Goal: Use online tool/utility

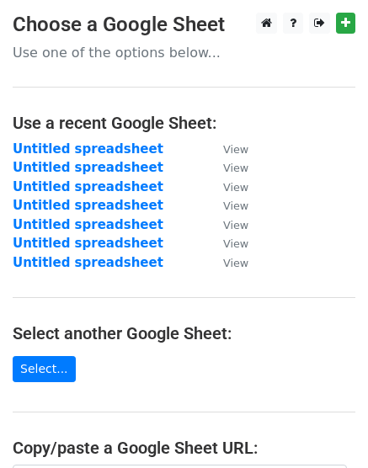
scroll to position [316, 0]
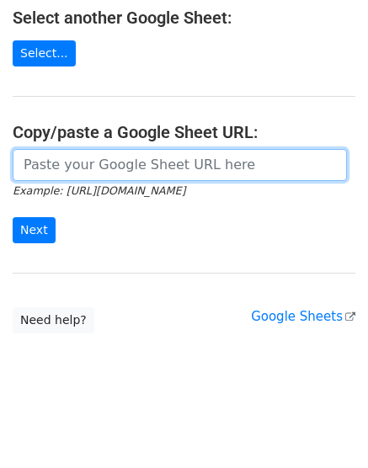
click at [93, 168] on input "url" at bounding box center [180, 165] width 334 height 32
paste input "[URL][DOMAIN_NAME]"
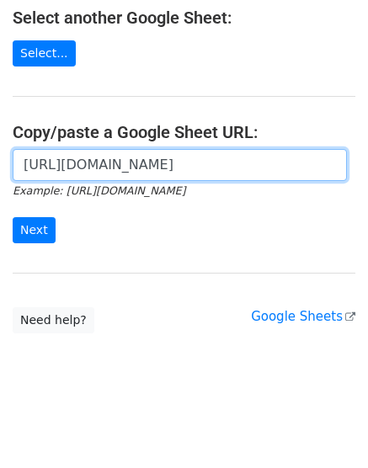
scroll to position [0, 337]
type input "[URL][DOMAIN_NAME]"
click at [13, 217] on input "Next" at bounding box center [34, 230] width 43 height 26
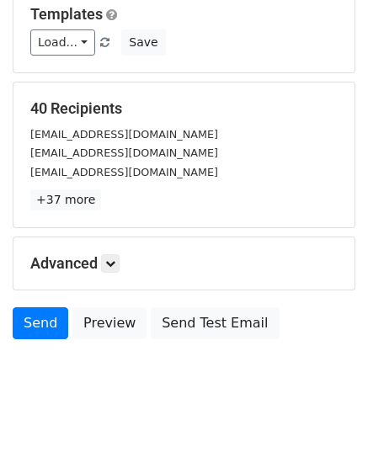
scroll to position [186, 0]
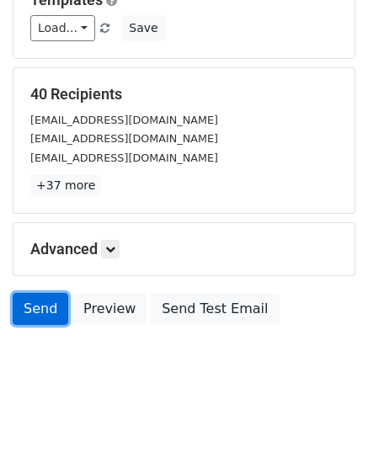
click at [41, 301] on link "Send" at bounding box center [41, 309] width 56 height 32
